Goal: Check status

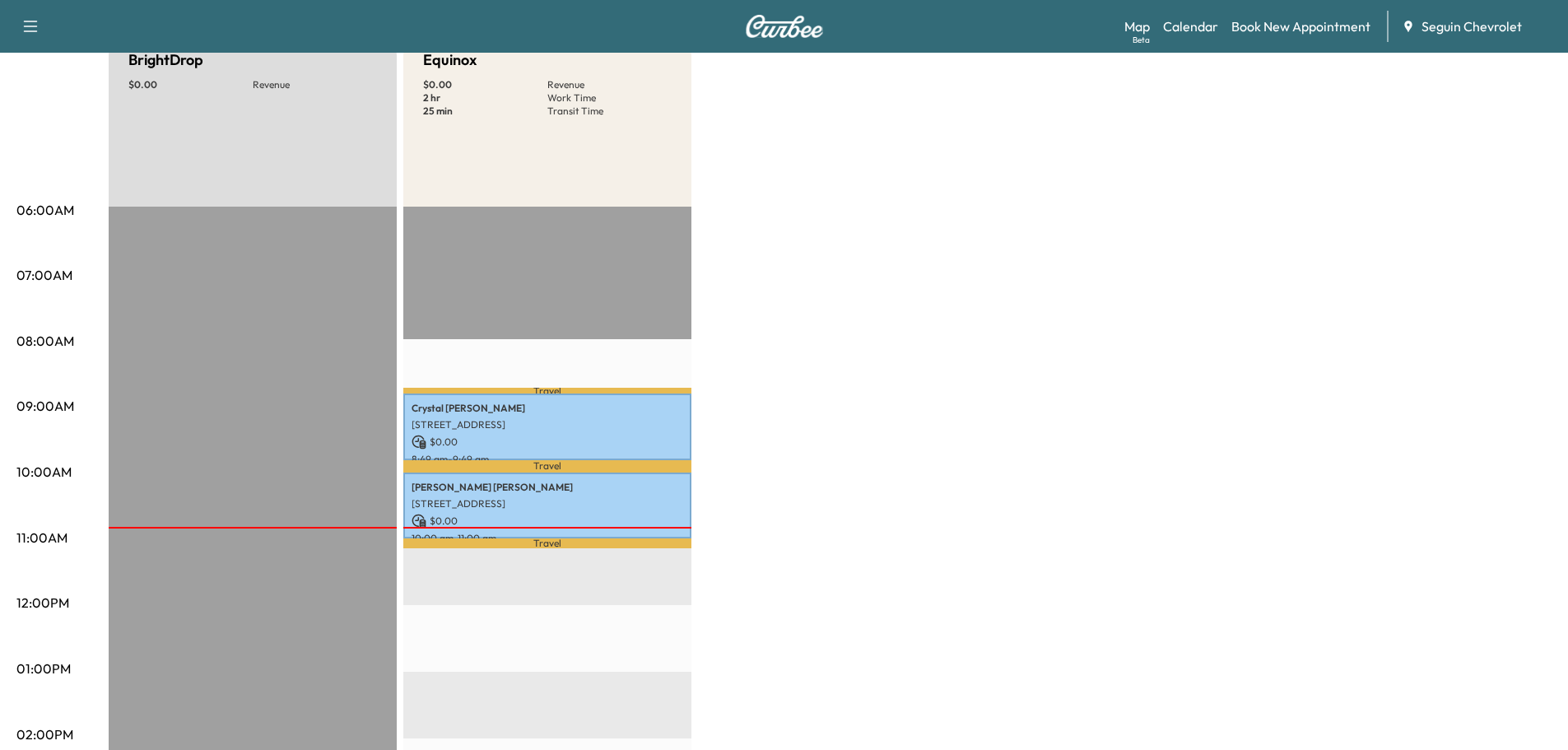
scroll to position [329, 0]
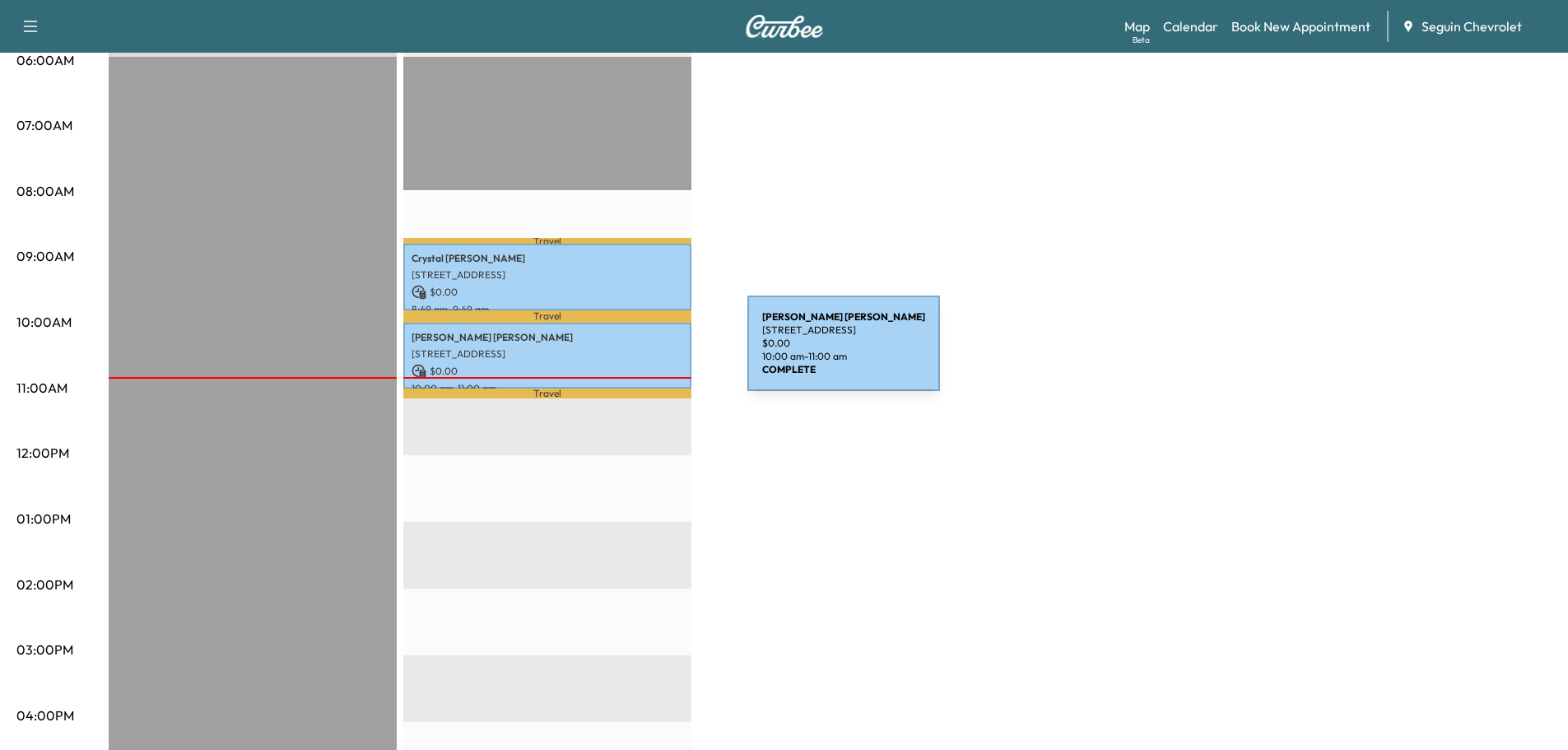
click at [624, 353] on p "[STREET_ADDRESS]" at bounding box center [547, 354] width 272 height 14
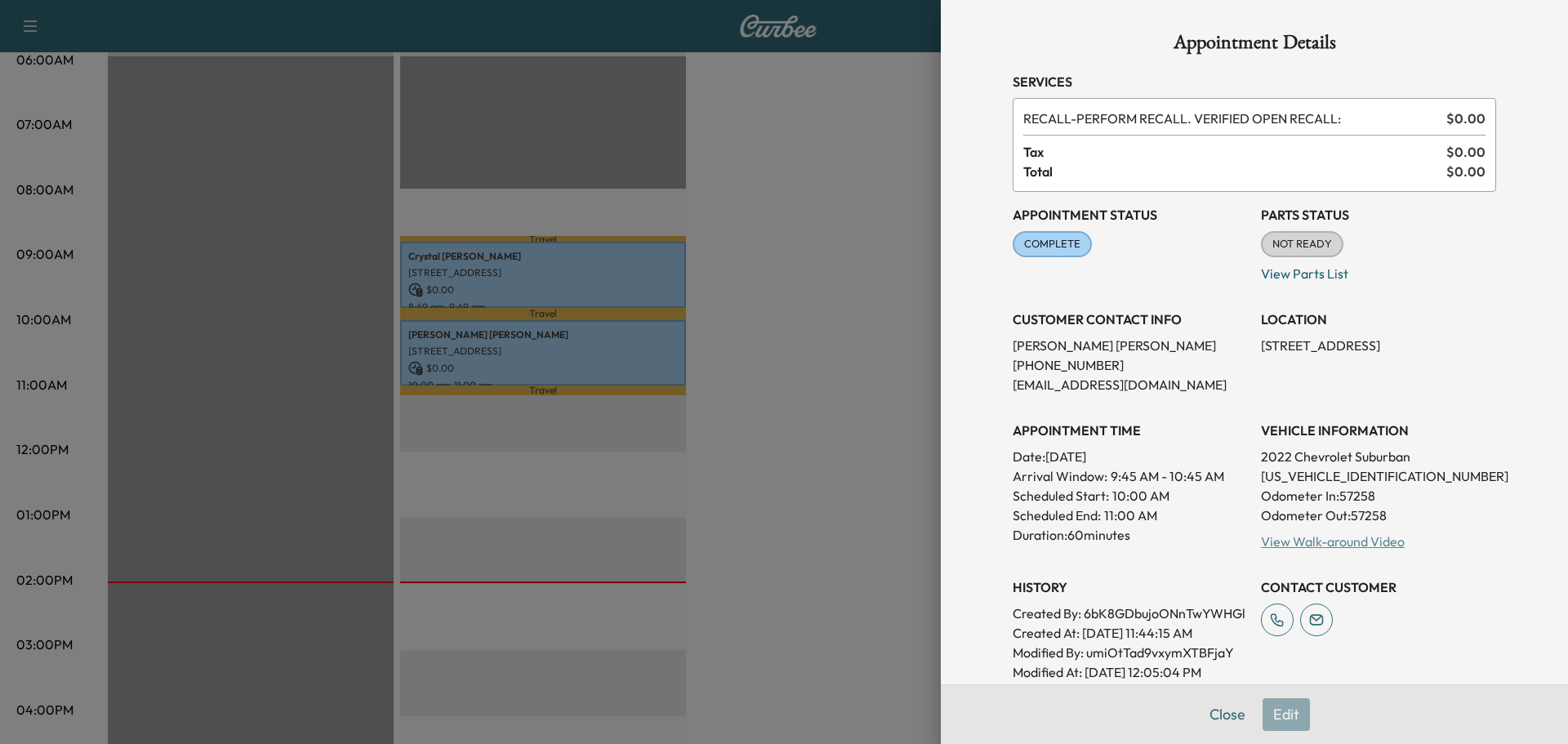
click at [1364, 539] on link "View Walk-around Video" at bounding box center [1333, 540] width 144 height 16
click at [1338, 540] on link "View Walk-around Video" at bounding box center [1333, 540] width 144 height 16
click at [787, 147] on div at bounding box center [784, 372] width 1568 height 744
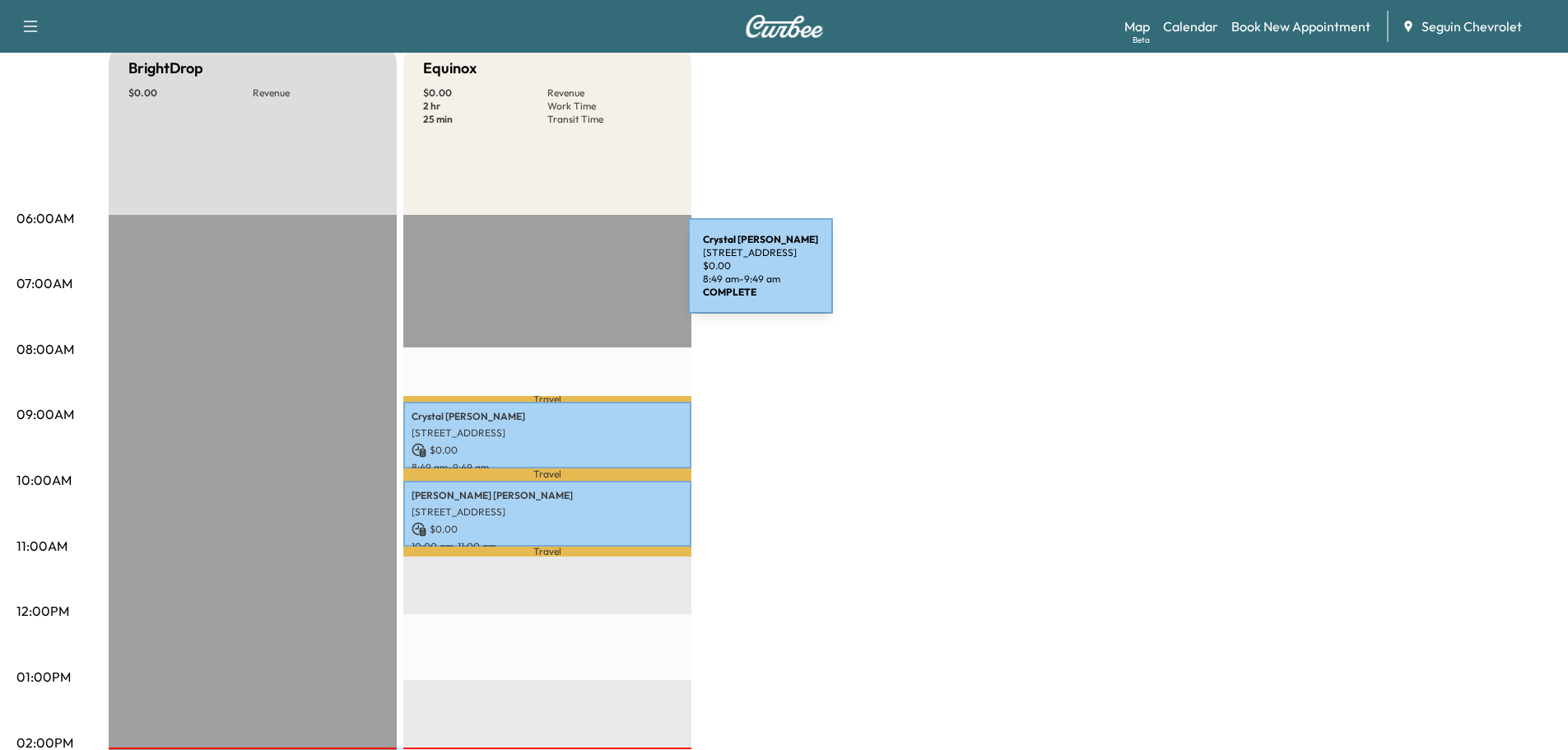
scroll to position [0, 0]
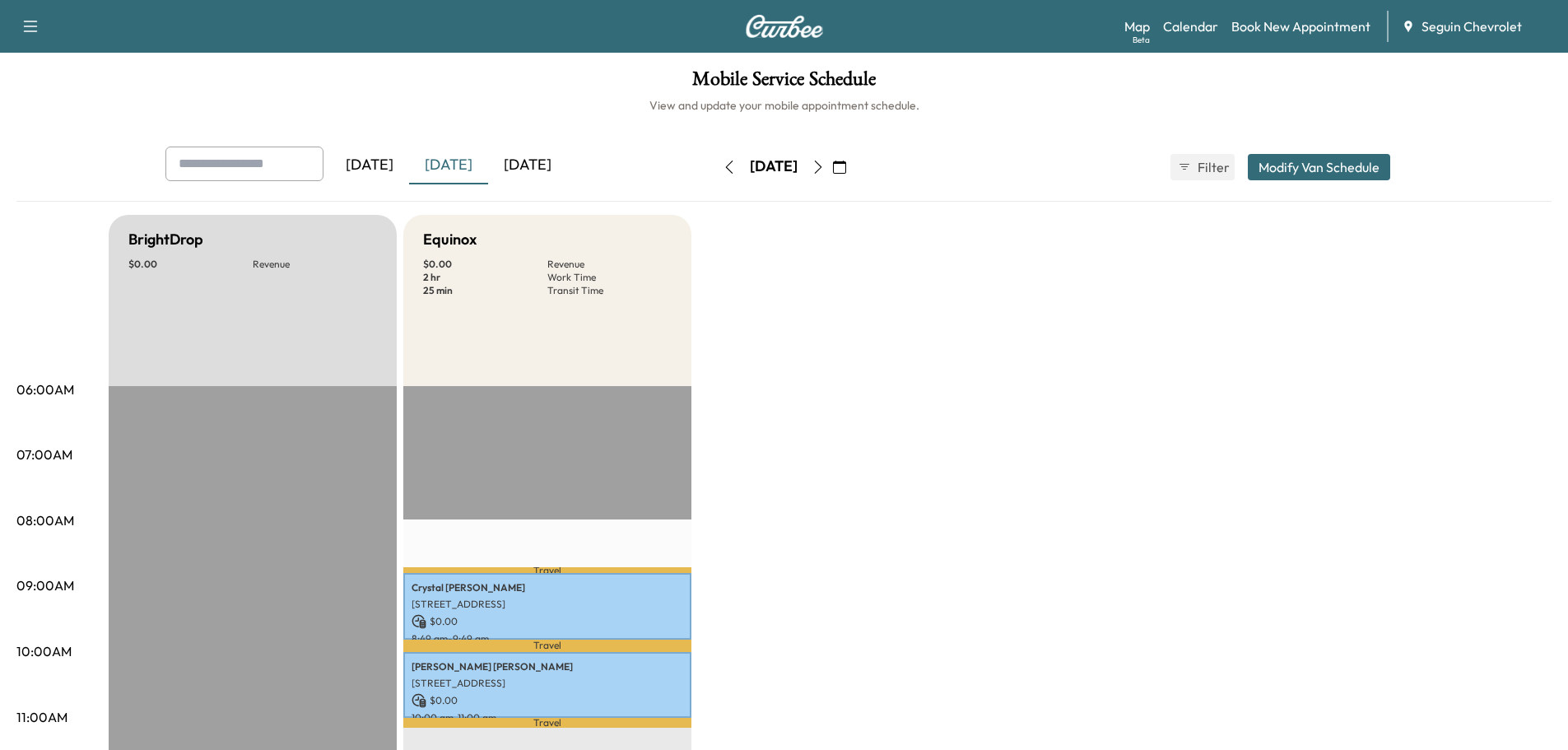
click at [539, 164] on div "[DATE]" at bounding box center [528, 165] width 79 height 38
